Goal: Complete application form: Complete application form

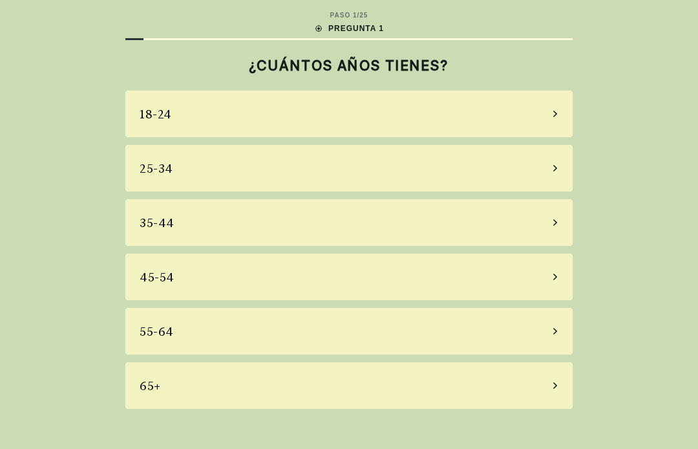
click at [499, 371] on div "65+" at bounding box center [349, 385] width 448 height 47
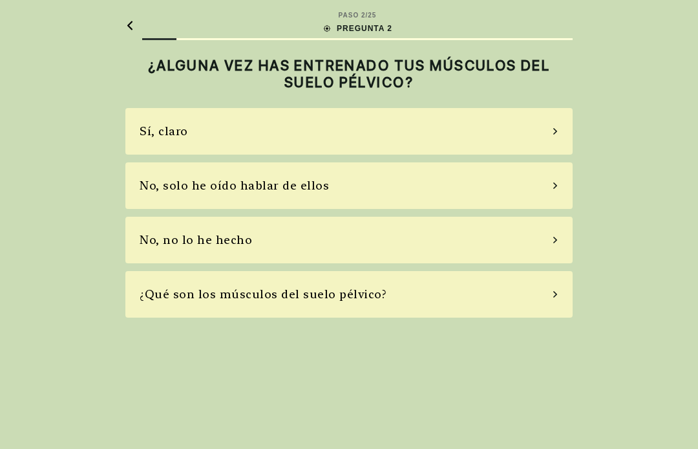
click at [569, 280] on div "¿Qué son los músculos del suelo pélvico?" at bounding box center [349, 294] width 448 height 47
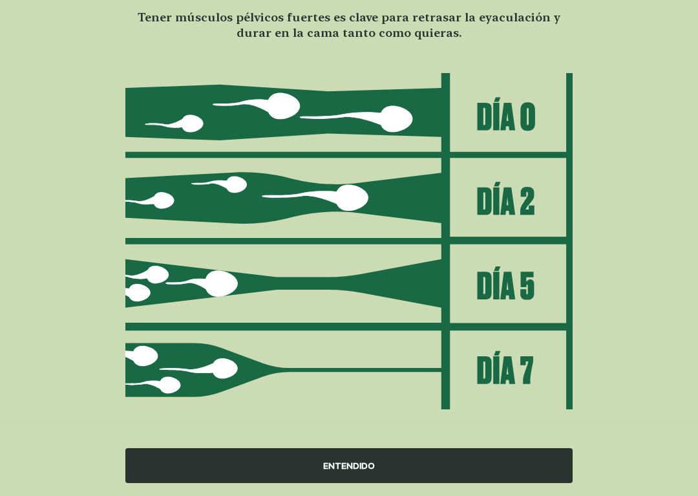
scroll to position [107, 0]
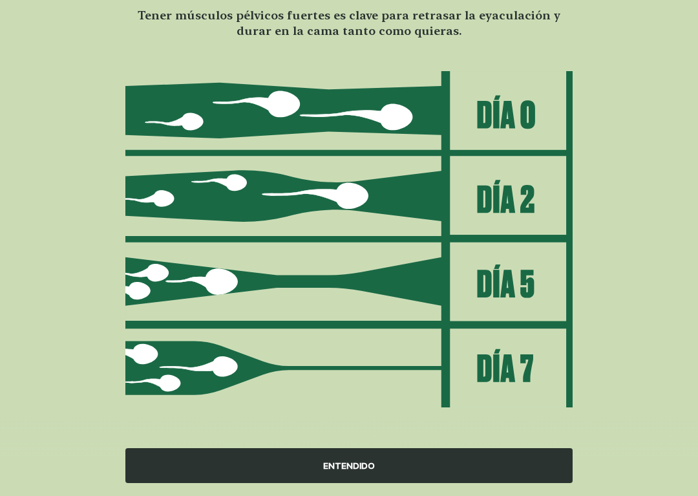
click at [431, 448] on div "ENTENDIDO" at bounding box center [349, 465] width 448 height 35
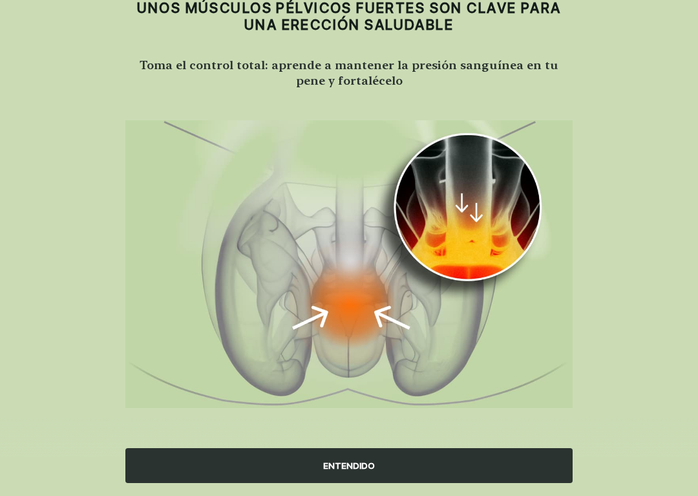
scroll to position [57, 0]
click at [439, 448] on div "ENTENDIDO" at bounding box center [349, 465] width 448 height 35
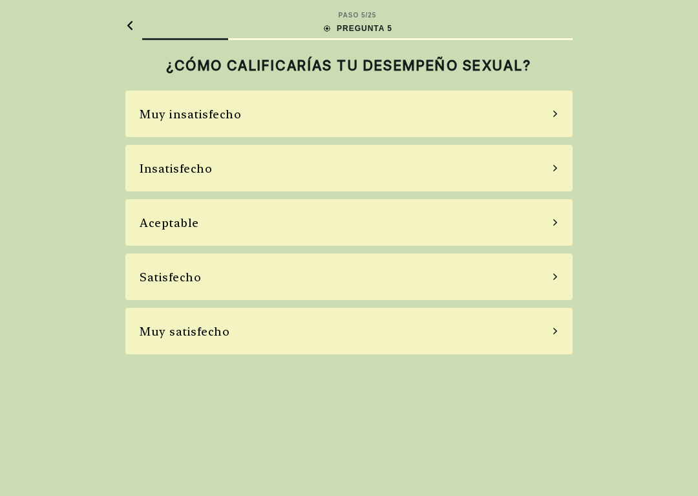
scroll to position [0, 0]
click at [420, 339] on div "Muy satisfecho" at bounding box center [349, 331] width 448 height 47
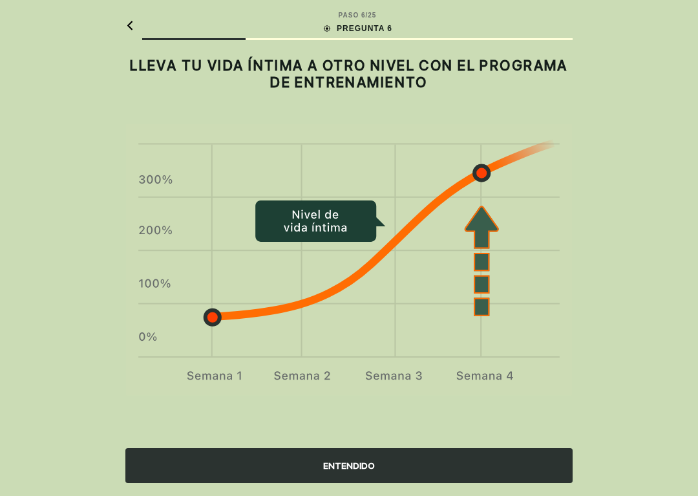
click at [425, 448] on div "ENTENDIDO" at bounding box center [349, 465] width 448 height 35
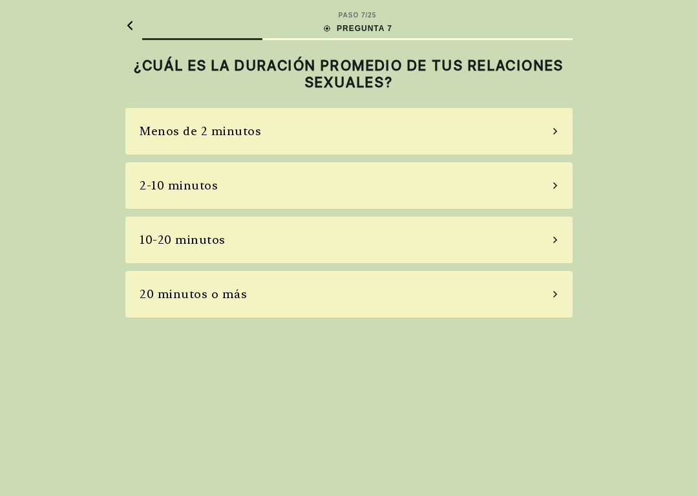
click at [428, 177] on div "2-10 minutos" at bounding box center [349, 185] width 448 height 47
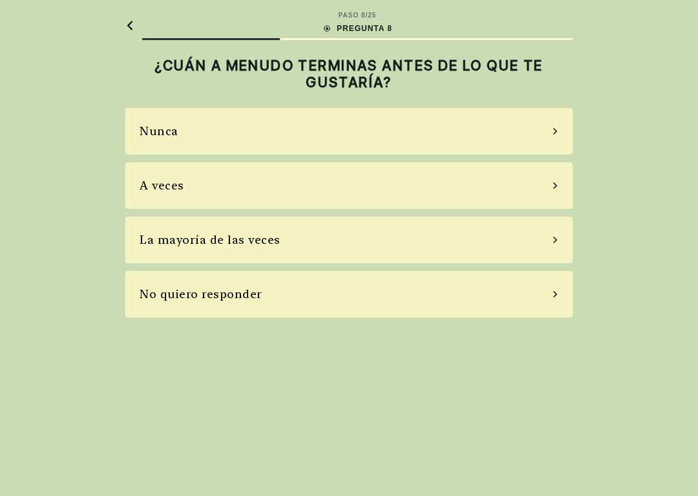
click at [394, 233] on div "La mayoría de las veces" at bounding box center [349, 240] width 448 height 47
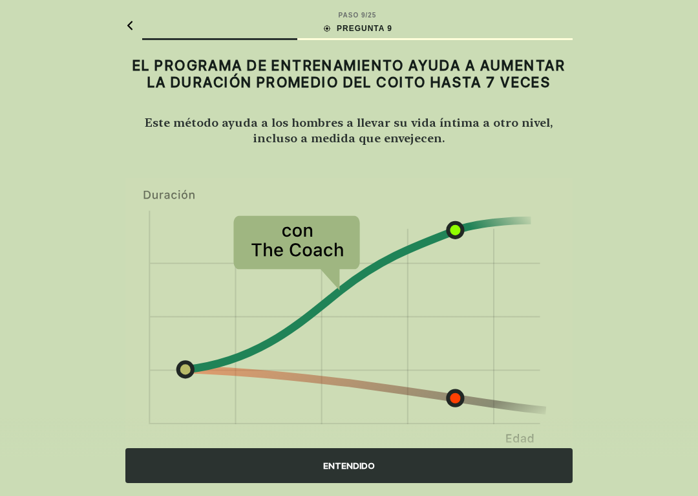
click at [424, 448] on div "ENTENDIDO" at bounding box center [349, 465] width 448 height 35
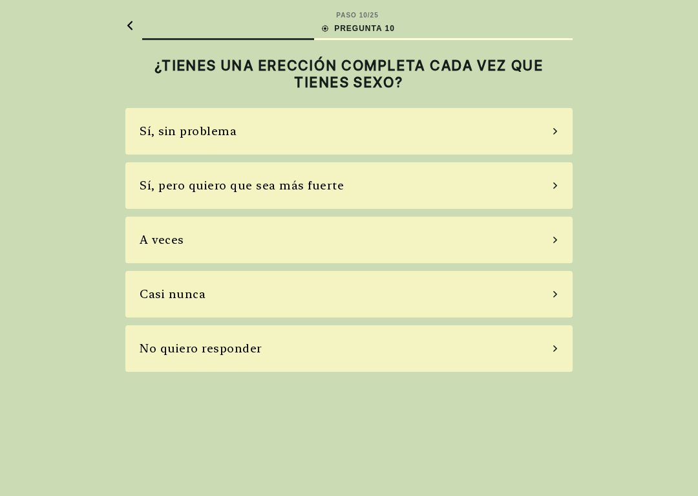
click at [32, 15] on div "PASO 10 / 25 PREGUNTA 10 ¿TIENES UNA ERECCIÓN COMPLETA CADA VEZ QUE TIENES SEXO…" at bounding box center [349, 248] width 698 height 496
click at [134, 24] on icon at bounding box center [129, 26] width 9 height 10
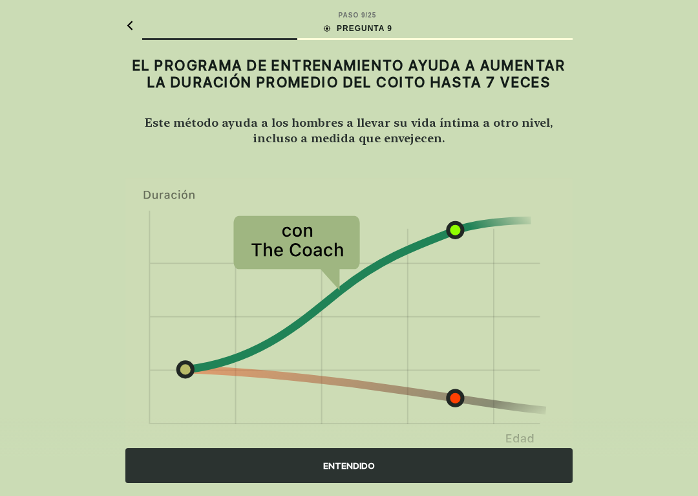
click at [133, 27] on icon at bounding box center [129, 26] width 9 height 10
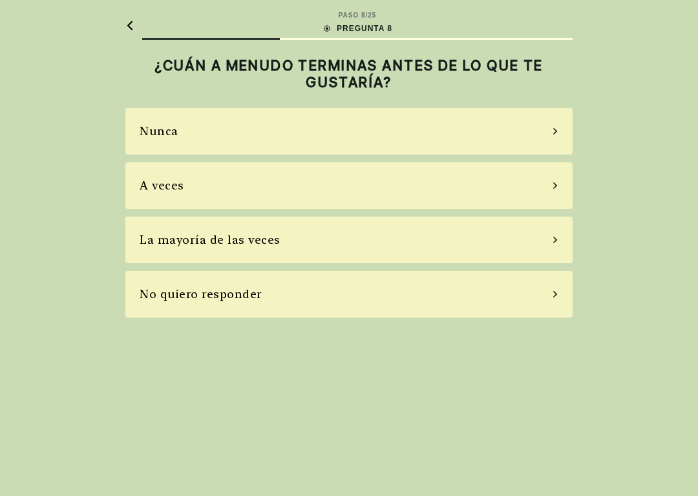
click at [133, 13] on div at bounding box center [129, 25] width 9 height 30
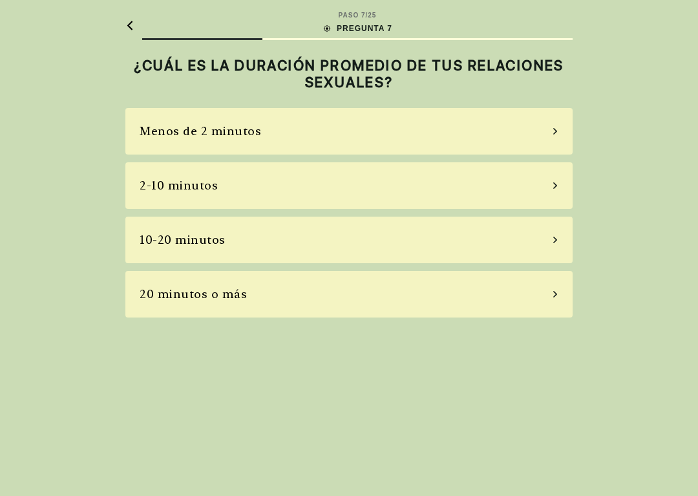
click at [133, 12] on div at bounding box center [129, 25] width 9 height 30
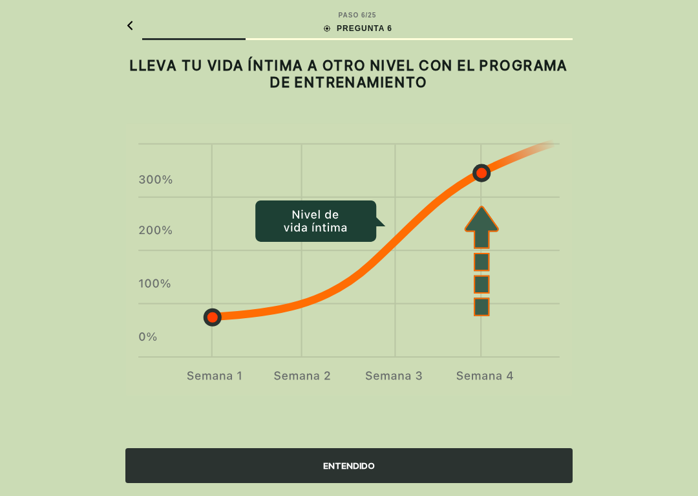
click at [141, 14] on div "PASO 6 / 25 PREGUNTA 6" at bounding box center [349, 25] width 448 height 50
click at [135, 12] on div "PASO 6 / 25 PREGUNTA 6" at bounding box center [349, 25] width 448 height 50
click at [133, 14] on div at bounding box center [129, 25] width 9 height 30
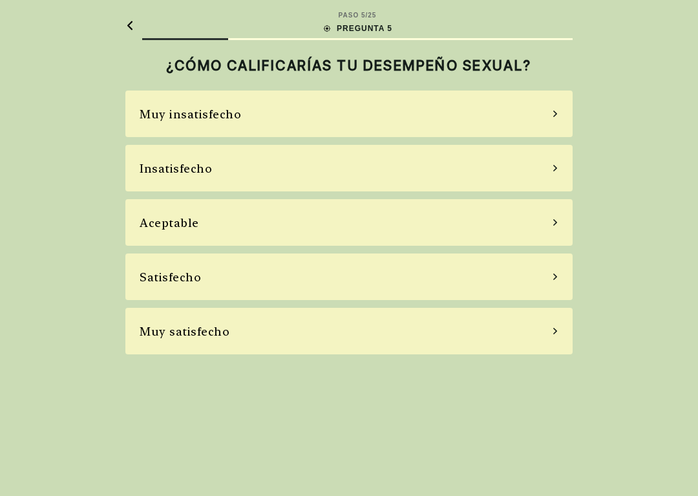
click at [142, 21] on div "PASO 5 / 25 PREGUNTA 5" at bounding box center [357, 25] width 431 height 30
click at [147, 22] on div "PASO 5 / 25 PREGUNTA 5" at bounding box center [357, 25] width 431 height 30
click at [143, 13] on div "PASO 5 / 25 PREGUNTA 5" at bounding box center [357, 25] width 431 height 30
